Goal: Check status: Check status

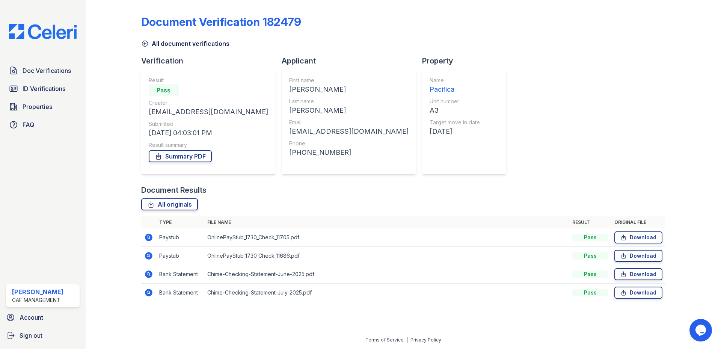
click at [151, 240] on icon at bounding box center [148, 237] width 9 height 9
click at [503, 134] on div "Document Verification 182479 All document verifications Verification Result Pas…" at bounding box center [403, 156] width 525 height 307
click at [148, 257] on icon at bounding box center [149, 256] width 8 height 8
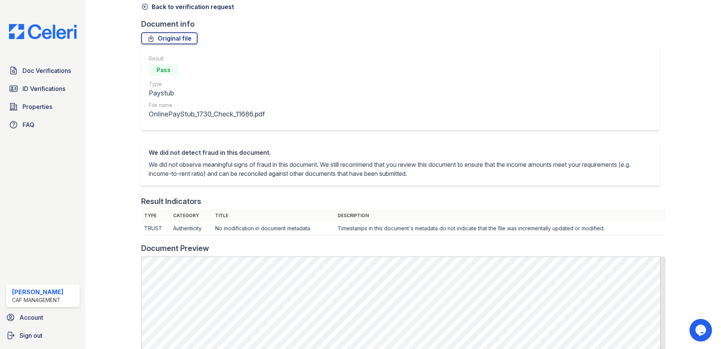
scroll to position [113, 0]
